Goal: Information Seeking & Learning: Understand process/instructions

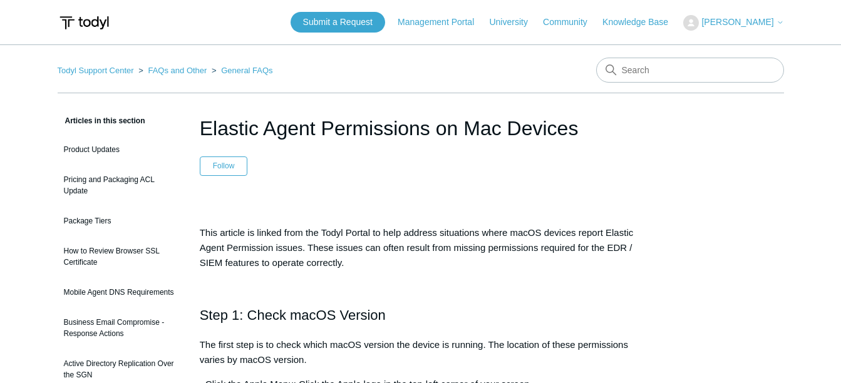
click at [88, 29] on img at bounding box center [84, 22] width 53 height 23
click at [88, 22] on img at bounding box center [84, 22] width 53 height 23
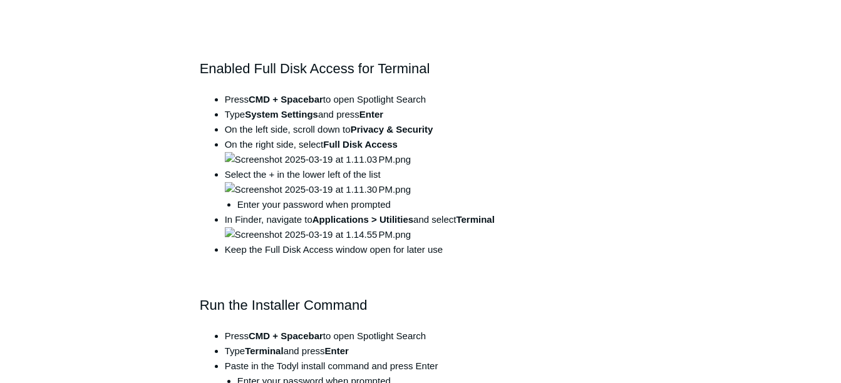
scroll to position [689, 0]
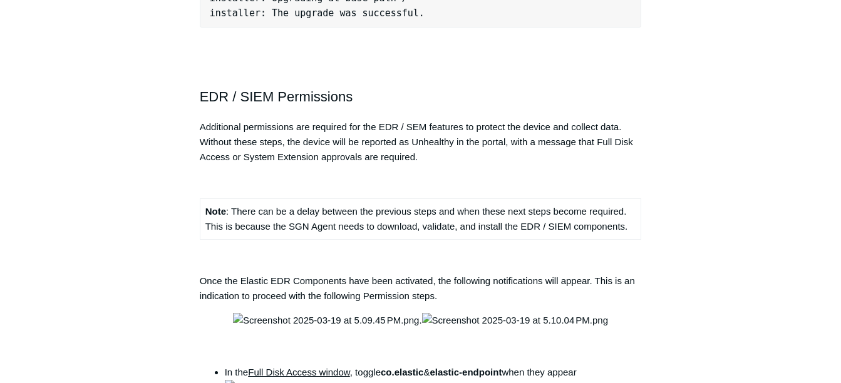
scroll to position [1440, 0]
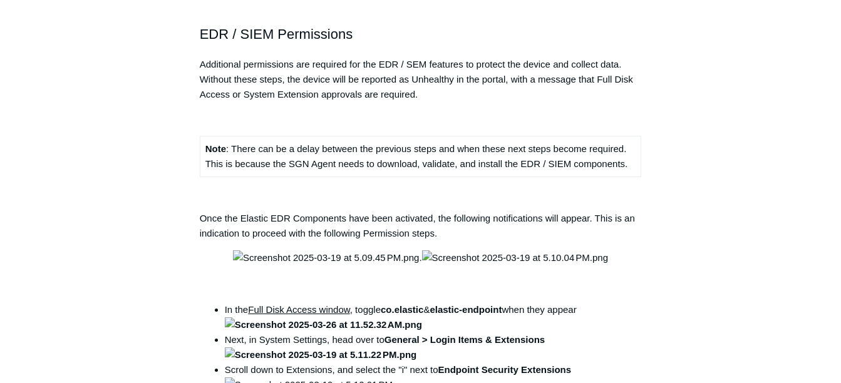
drag, startPoint x: 227, startPoint y: 26, endPoint x: 296, endPoint y: 24, distance: 69.5
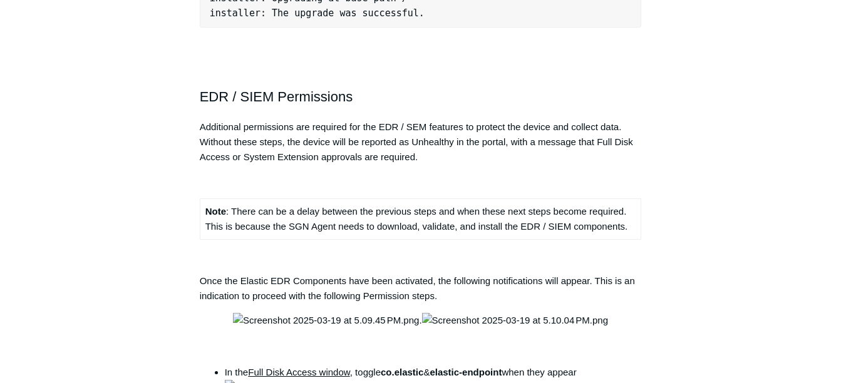
drag, startPoint x: 384, startPoint y: 88, endPoint x: 412, endPoint y: 90, distance: 27.6
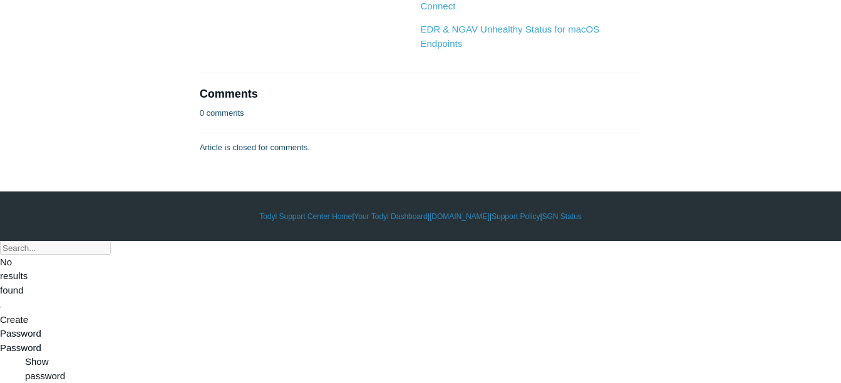
scroll to position [4169, 0]
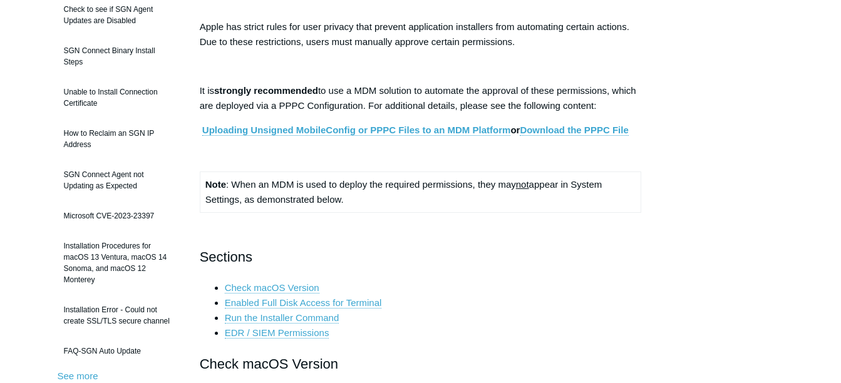
scroll to position [0, 0]
